Goal: Information Seeking & Learning: Learn about a topic

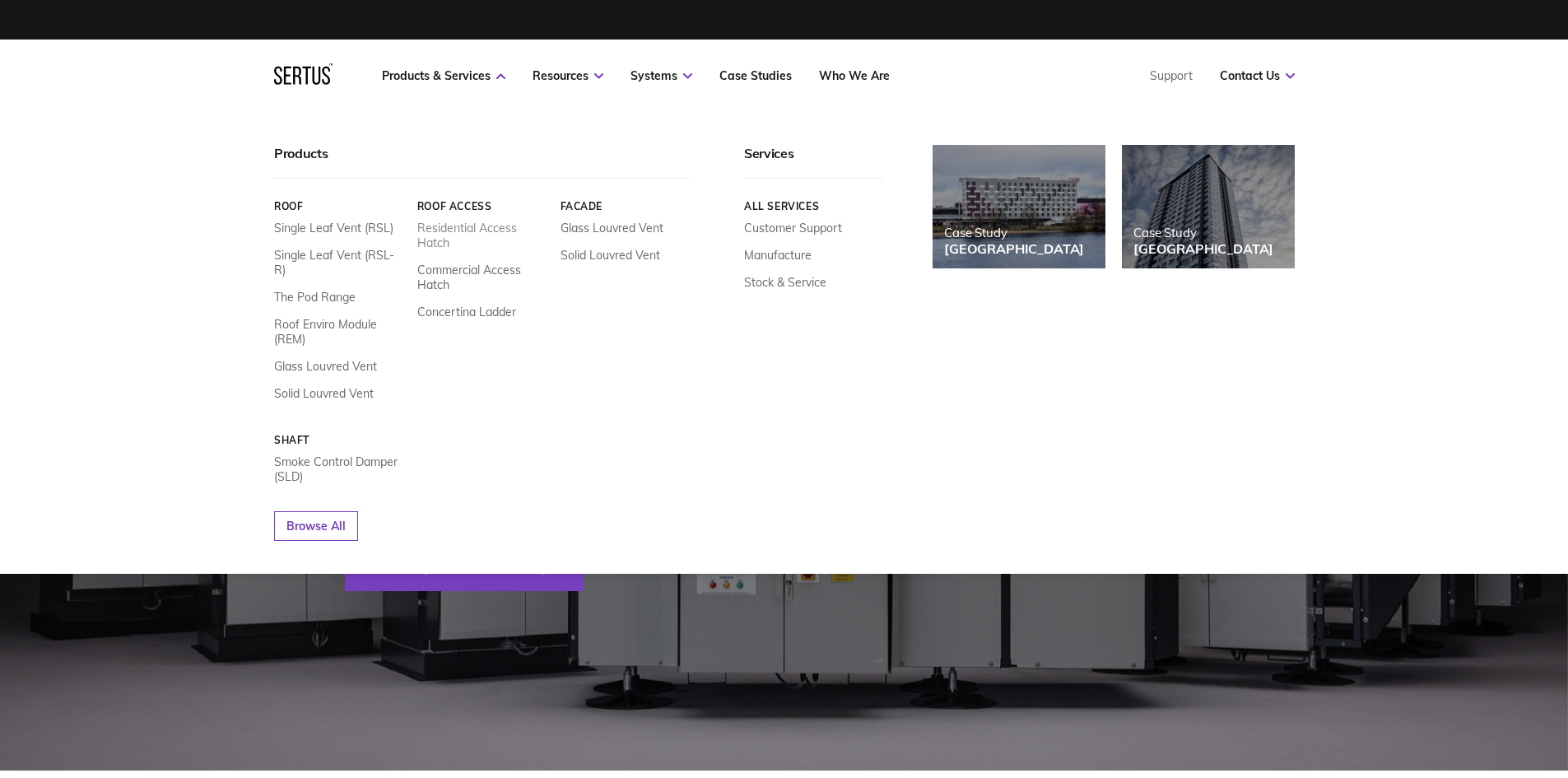
click at [447, 233] on link "Residential Access Hatch" at bounding box center [481, 236] width 131 height 30
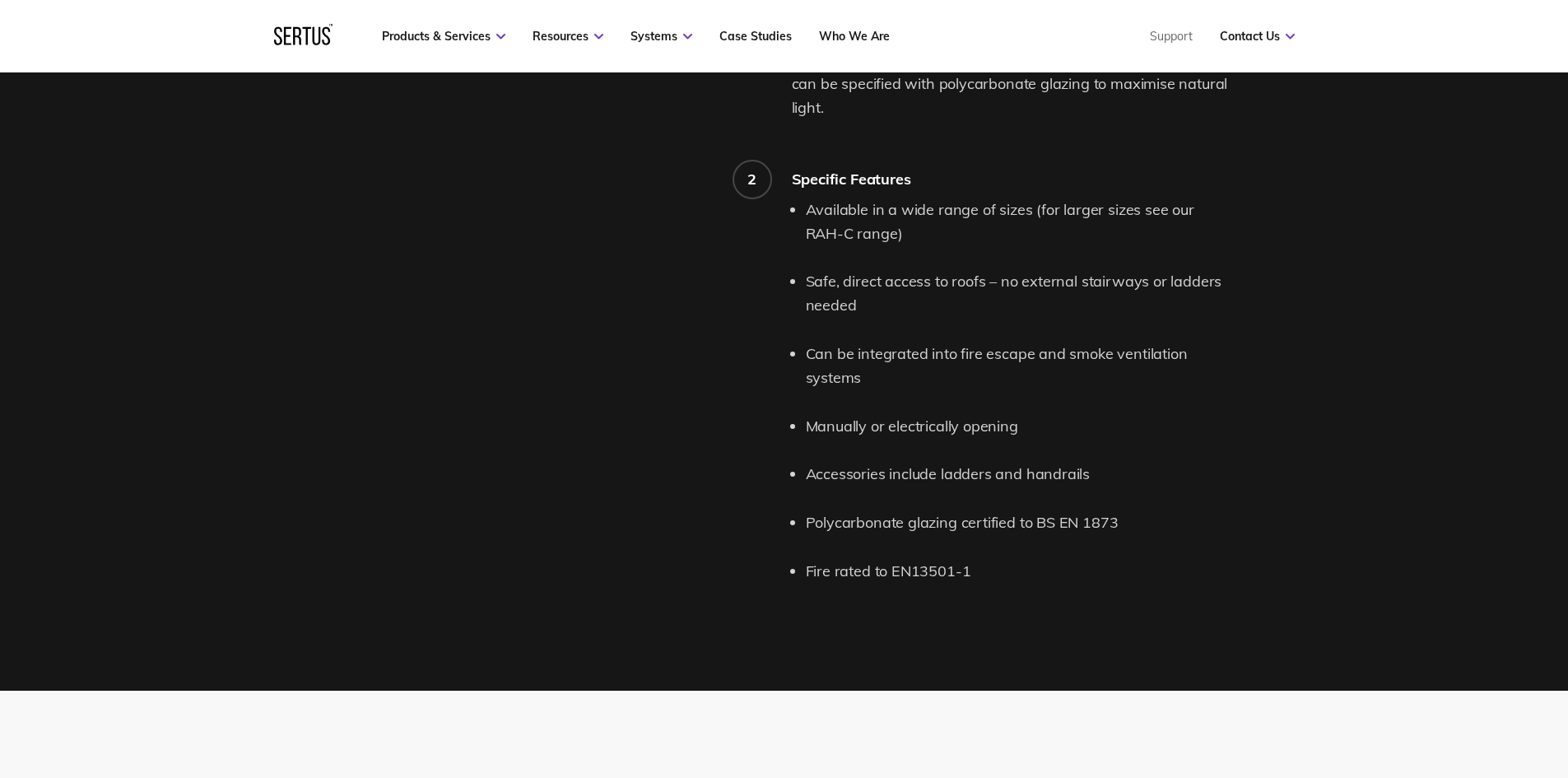
scroll to position [1564, 0]
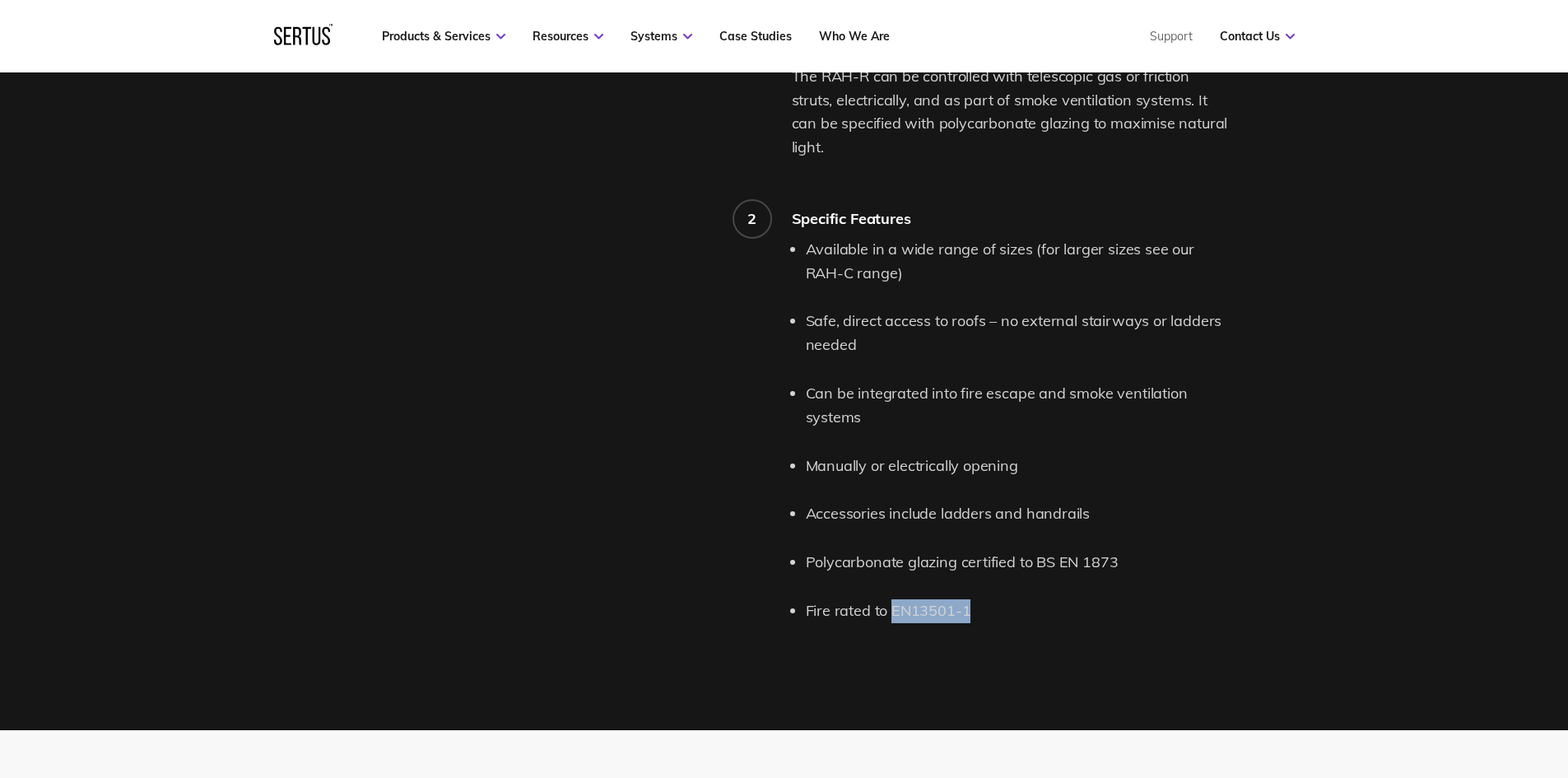
drag, startPoint x: 966, startPoint y: 585, endPoint x: 891, endPoint y: 590, distance: 75.2
click at [891, 600] on li "Fire rated to EN13501-1" at bounding box center [1019, 612] width 428 height 24
copy li "EN13501-1"
click at [1342, 453] on div "Product features and details. 1 Roof Access Hatch (RAH-R) Description The Sertu…" at bounding box center [784, 234] width 1568 height 993
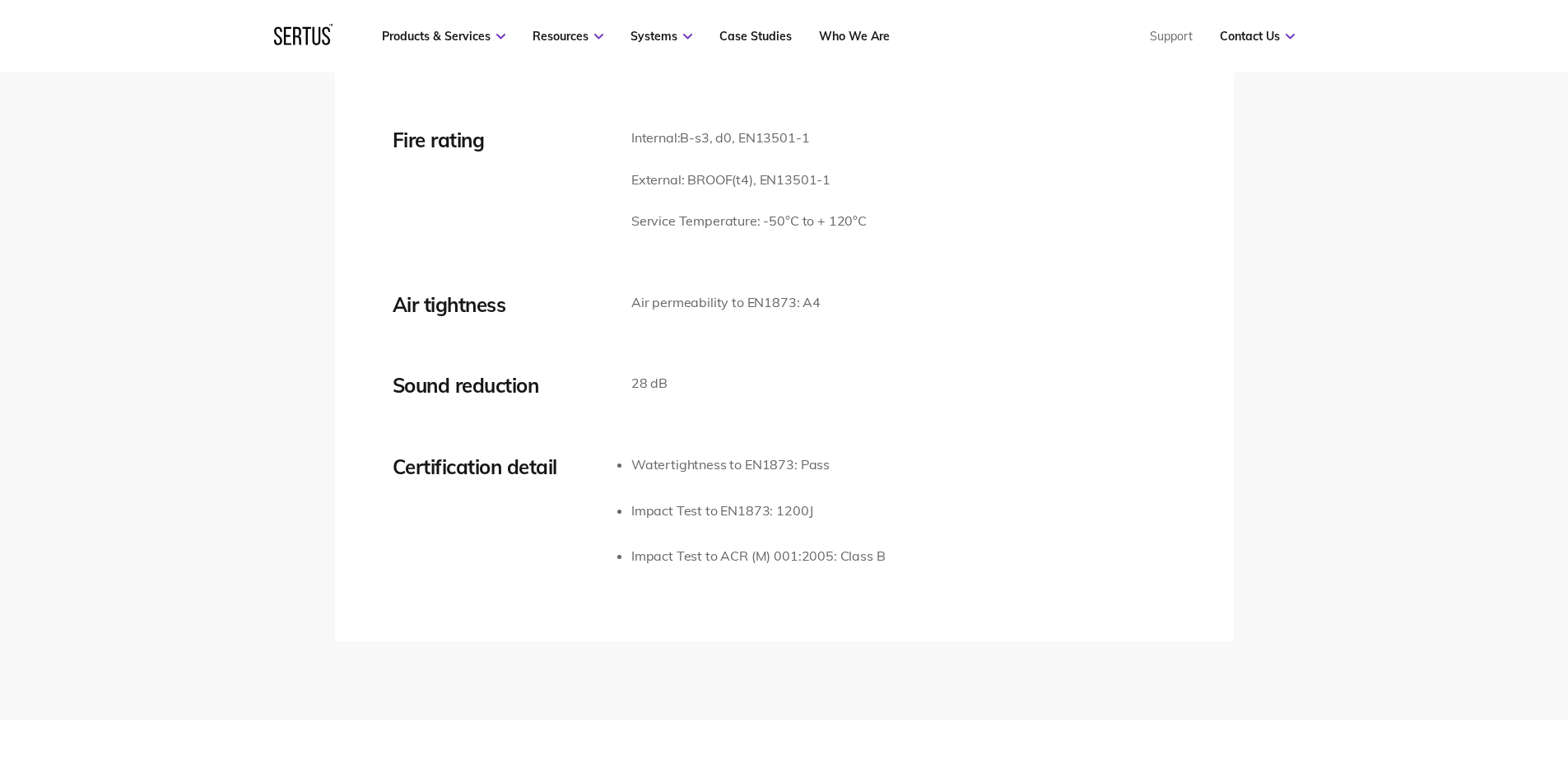
scroll to position [2553, 0]
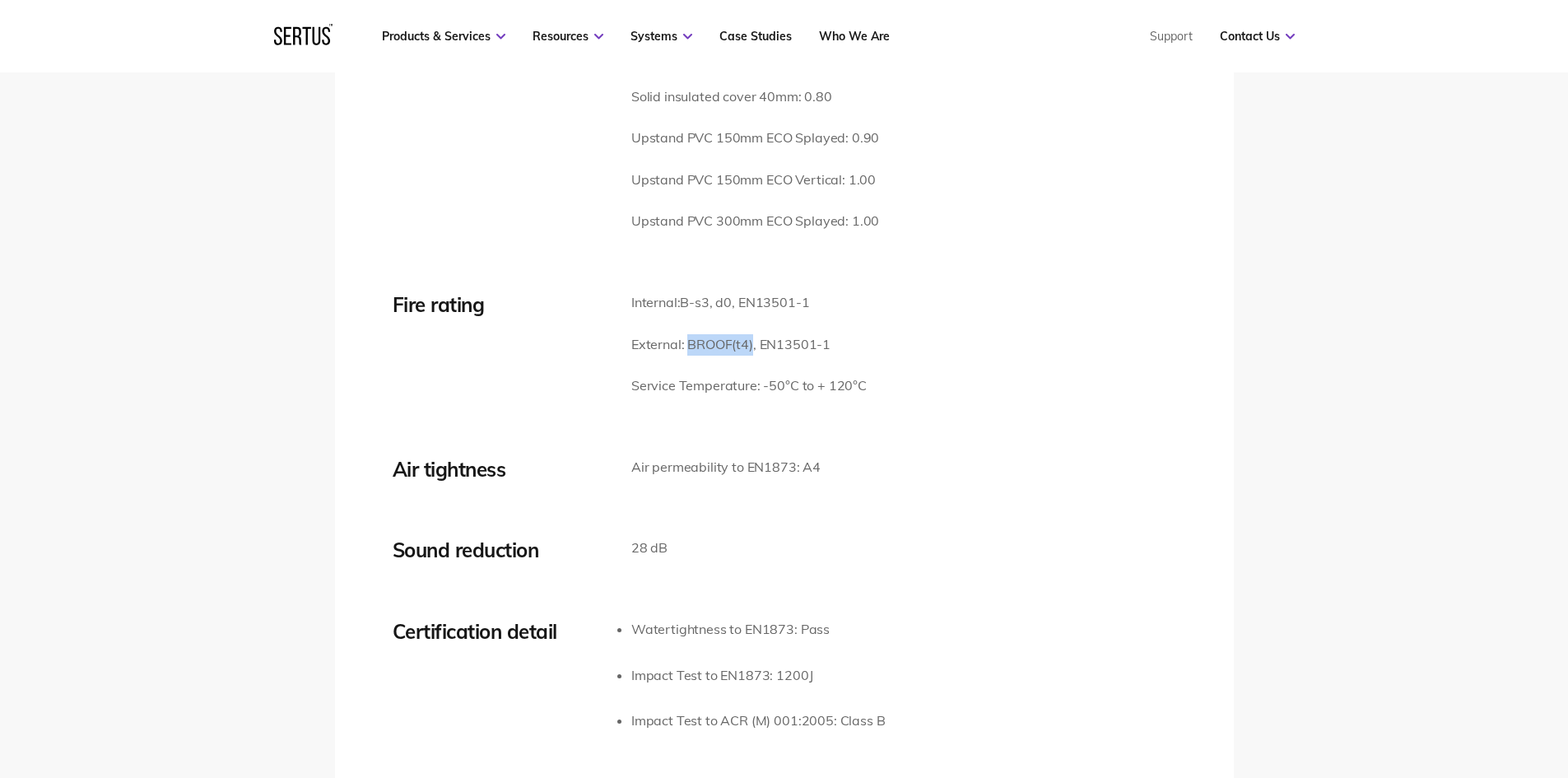
drag, startPoint x: 753, startPoint y: 320, endPoint x: 688, endPoint y: 321, distance: 65.0
click at [688, 335] on p "External: B ROOF (t4), EN13501-1" at bounding box center [749, 345] width 235 height 21
copy p "B ROOF (t4"
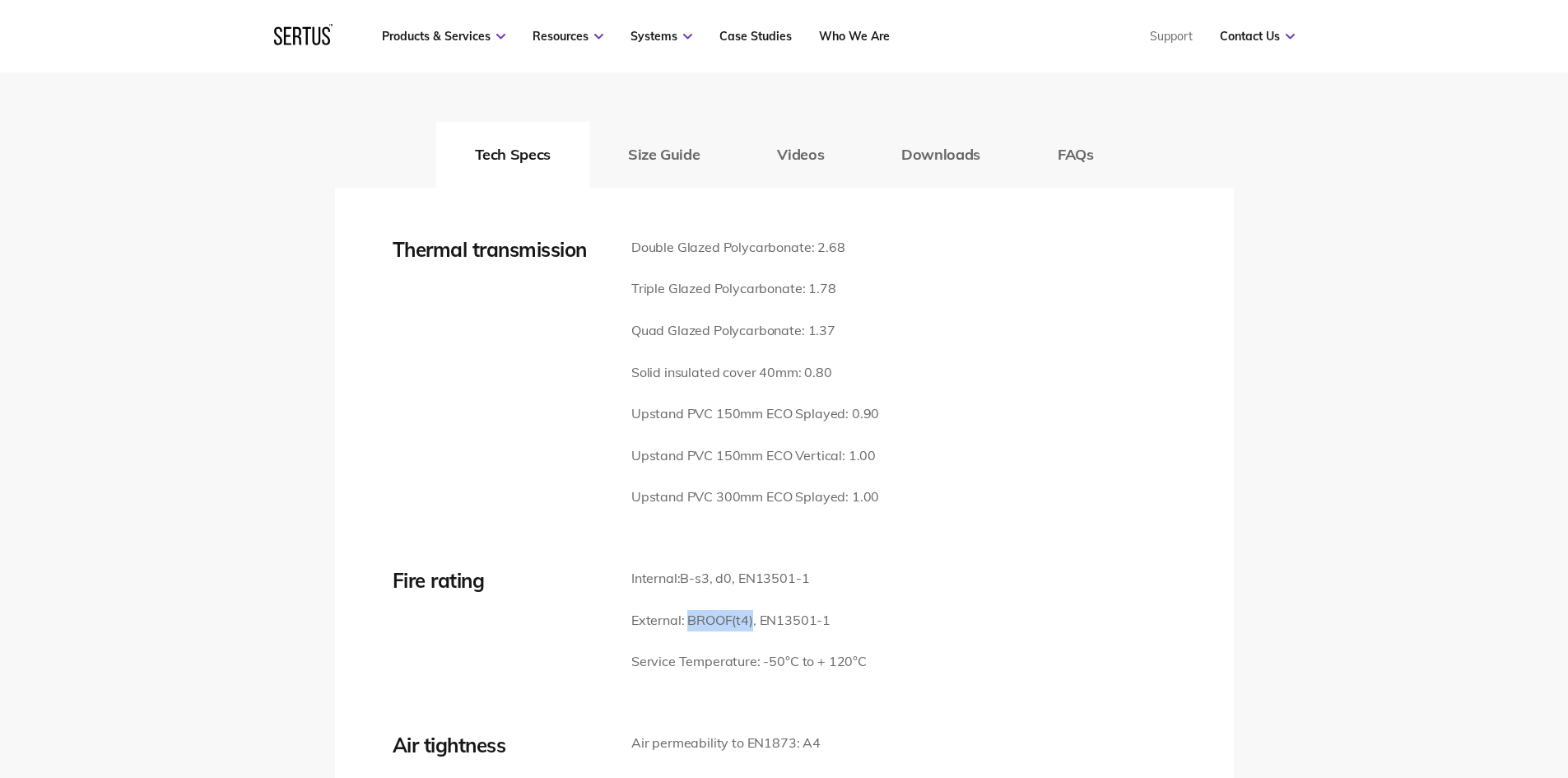
scroll to position [2388, 0]
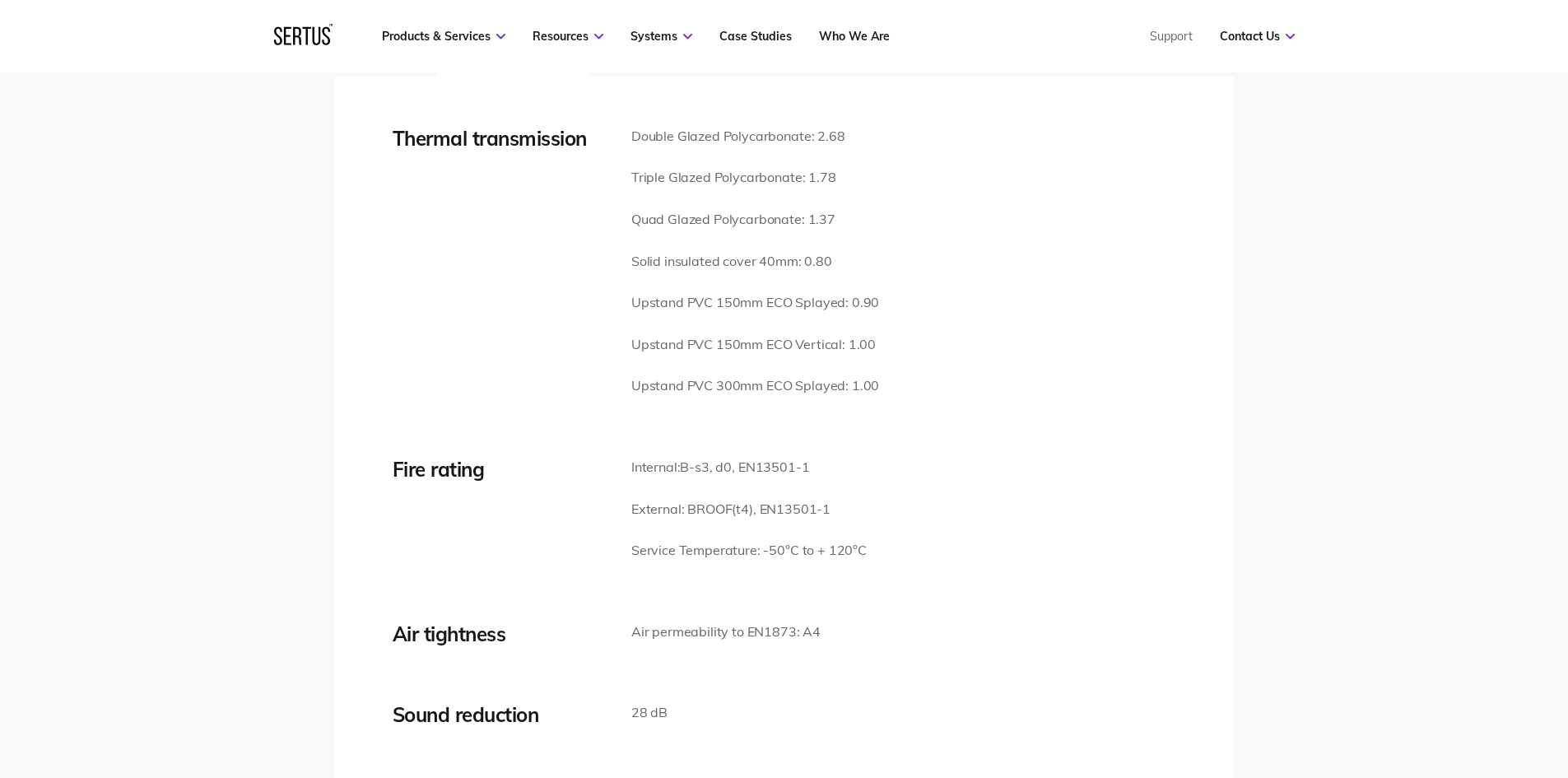
click at [813, 457] on p "Internal: B-s3, d0, EN13501-1" at bounding box center [749, 467] width 235 height 21
drag, startPoint x: 684, startPoint y: 446, endPoint x: 810, endPoint y: 437, distance: 126.3
click at [810, 457] on p "Internal: B-s3, d0, EN13501-1" at bounding box center [749, 467] width 235 height 21
copy span "B-s3, d0, EN13501-1"
click at [1013, 348] on div "Thermal transmission Double Glazed Polycarbonate: 2.68 Triple Glazed Polycarbon…" at bounding box center [784, 272] width 783 height 291
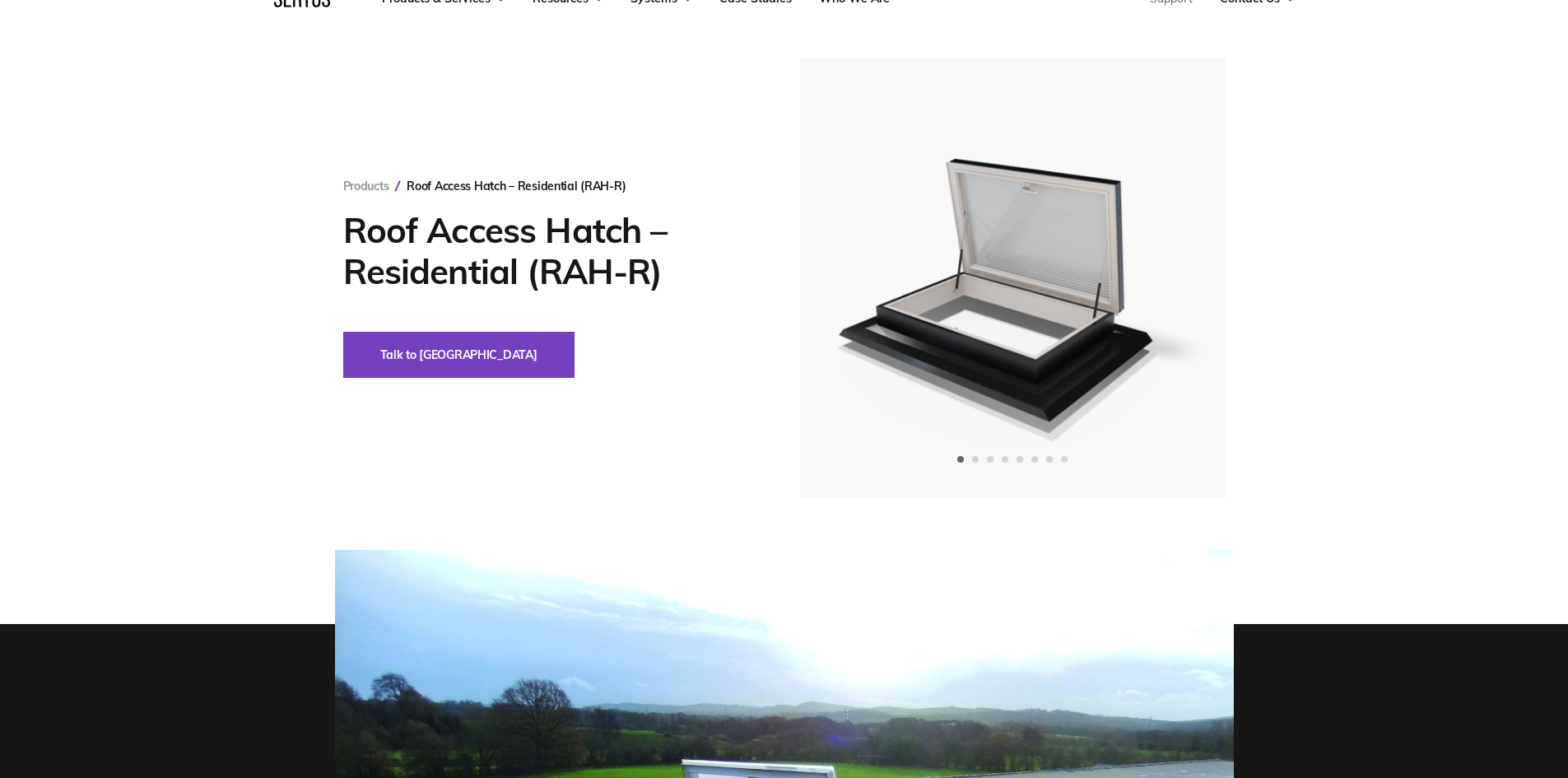
scroll to position [0, 0]
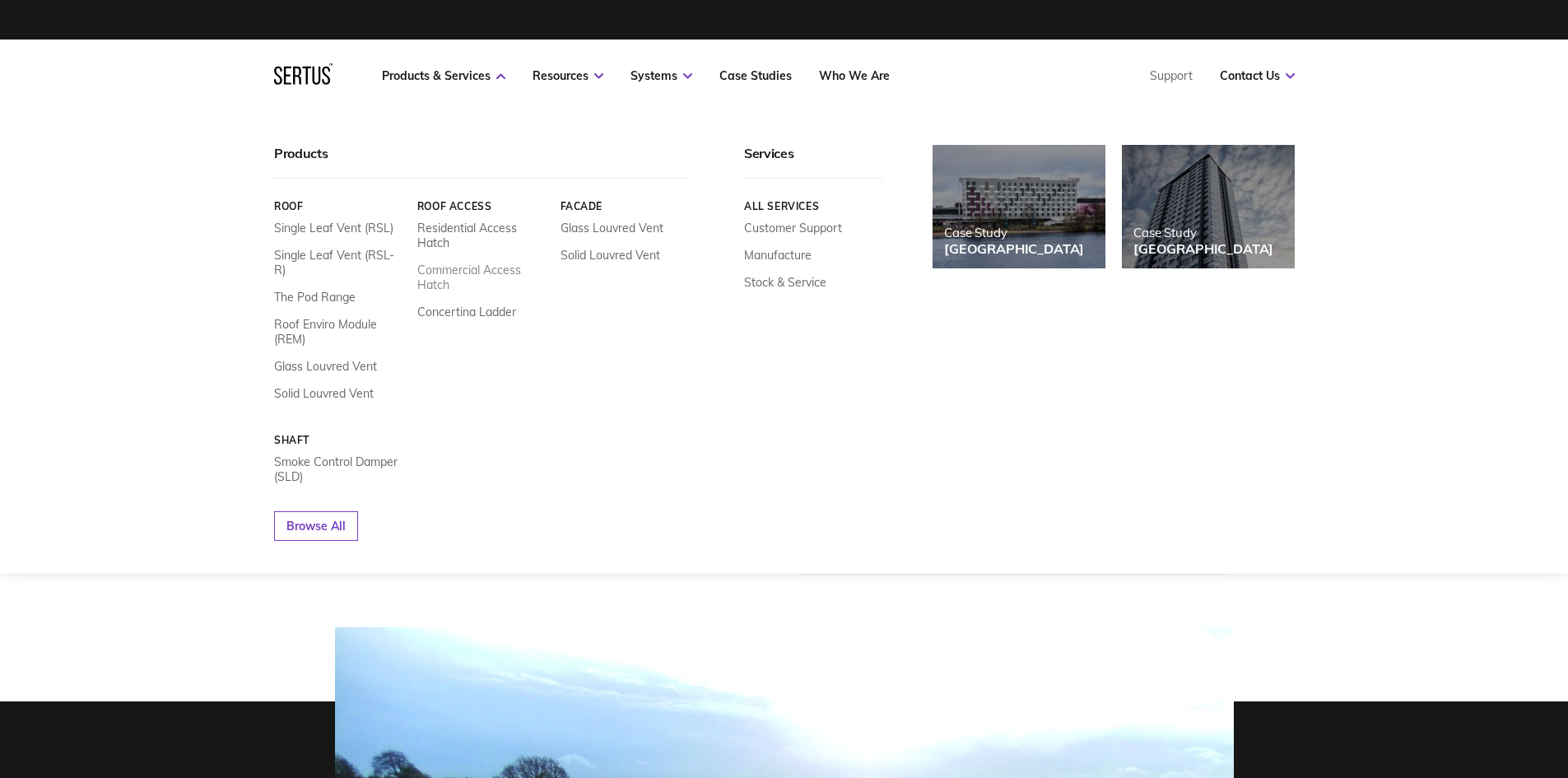
click at [485, 275] on link "Commercial Access Hatch" at bounding box center [481, 277] width 131 height 30
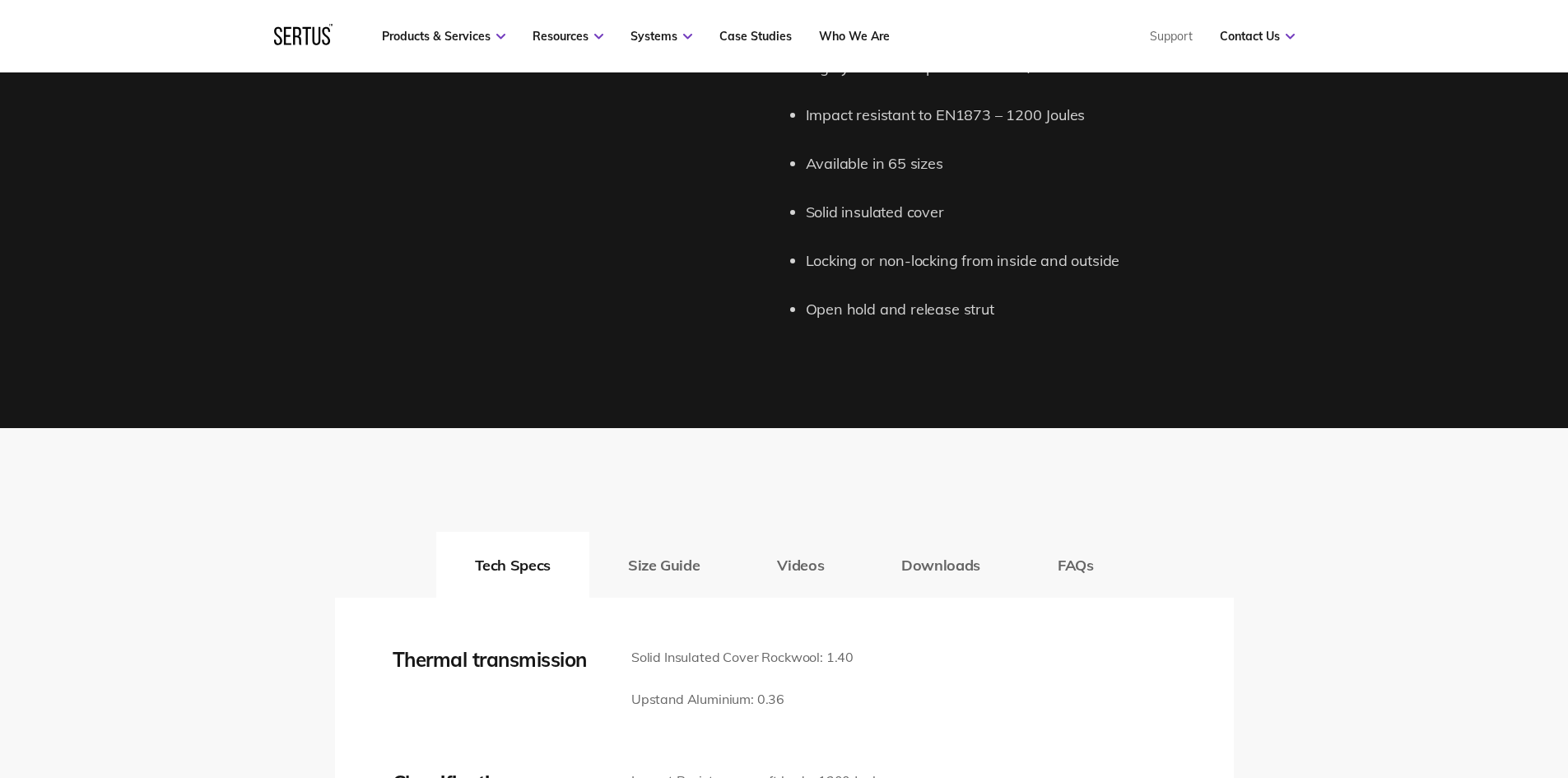
scroll to position [1976, 0]
